Goal: Information Seeking & Learning: Find specific page/section

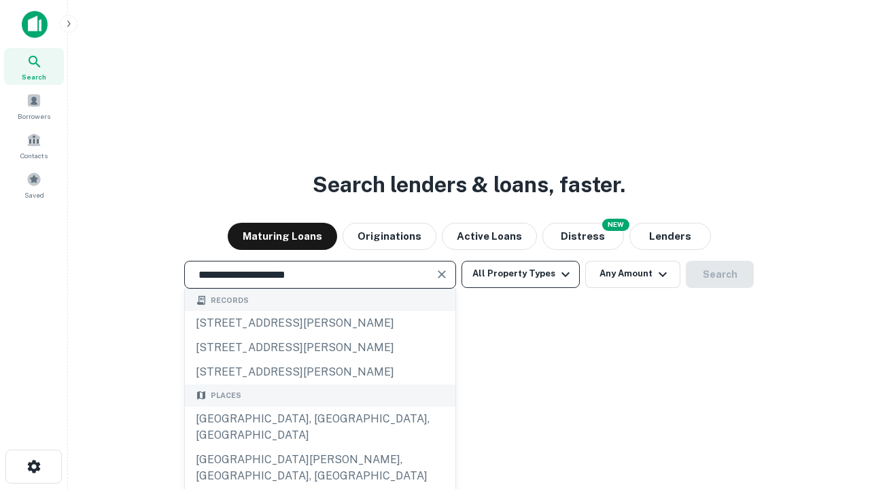
click at [319, 448] on div "[GEOGRAPHIC_DATA], [GEOGRAPHIC_DATA], [GEOGRAPHIC_DATA]" at bounding box center [320, 427] width 271 height 41
type input "**********"
click at [521, 274] on button "All Property Types" at bounding box center [520, 274] width 118 height 27
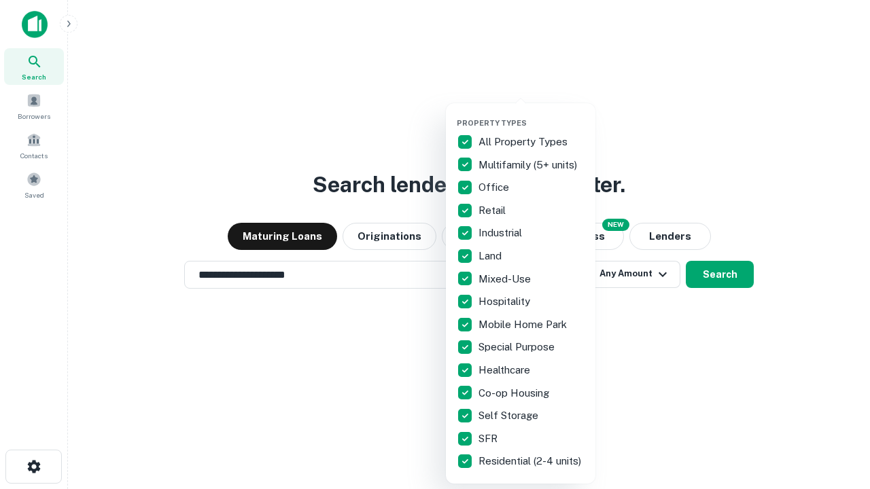
click at [531, 114] on button "button" at bounding box center [532, 114] width 150 height 1
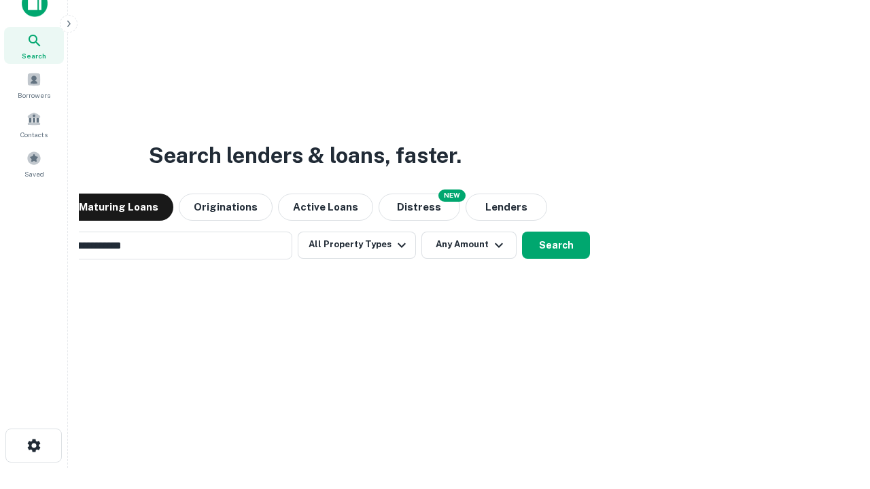
scroll to position [98, 385]
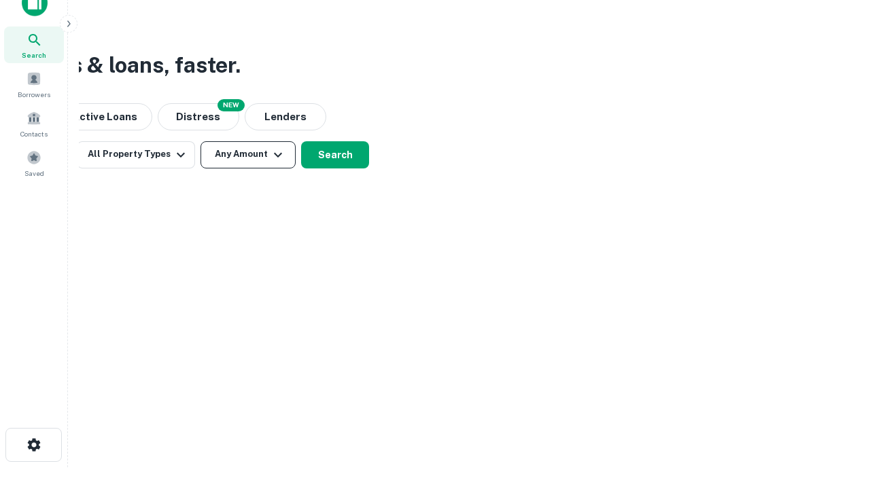
click at [248, 154] on button "Any Amount" at bounding box center [247, 154] width 95 height 27
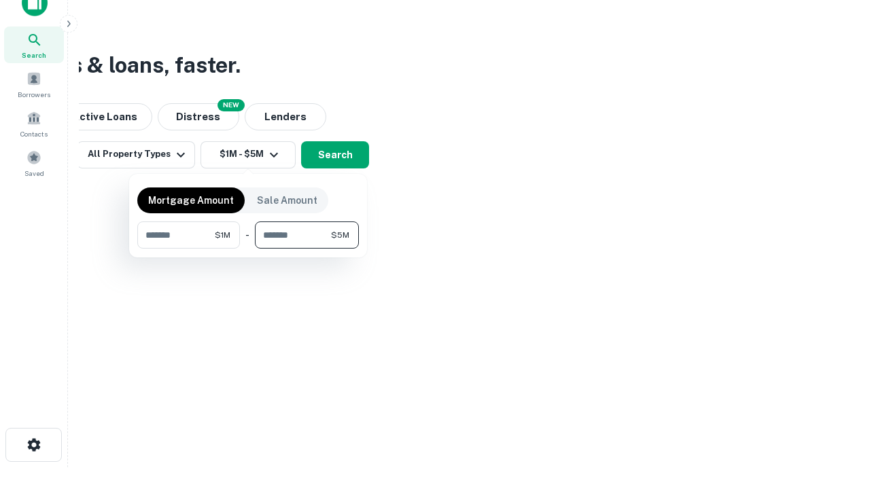
type input "*******"
click at [248, 249] on button "button" at bounding box center [248, 249] width 222 height 1
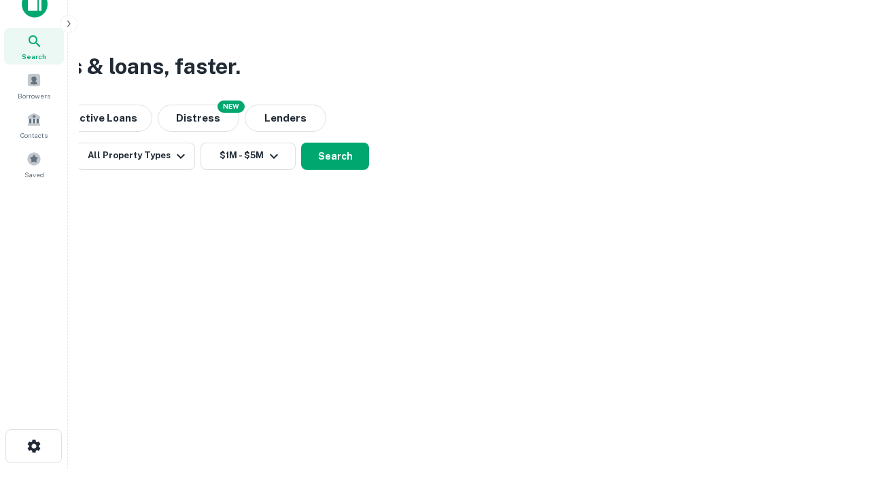
scroll to position [8, 251]
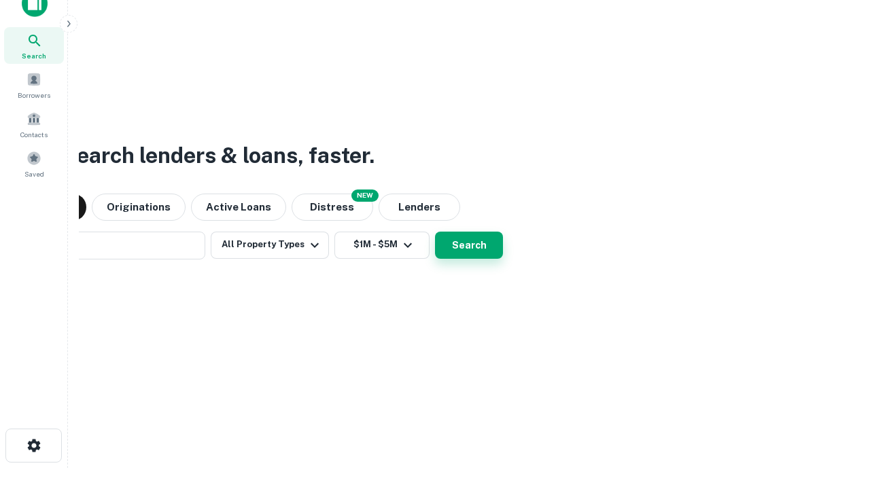
click at [435, 232] on button "Search" at bounding box center [469, 245] width 68 height 27
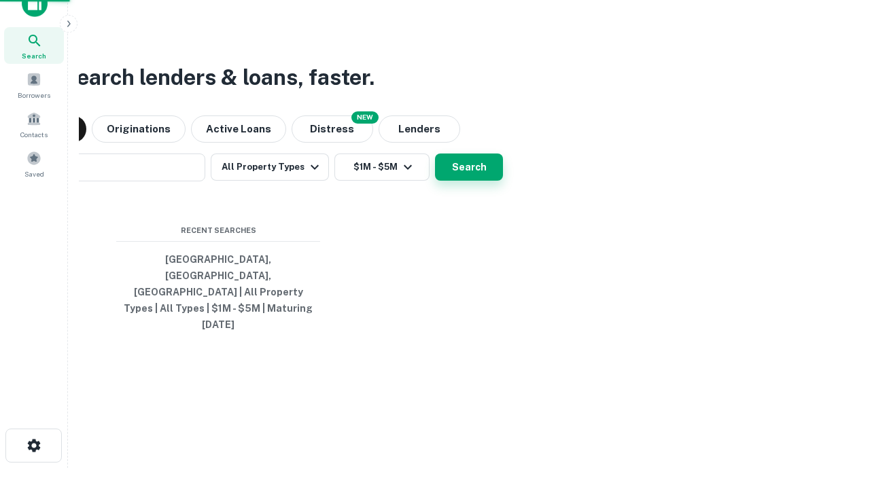
scroll to position [36, 385]
